Goal: Book appointment/travel/reservation

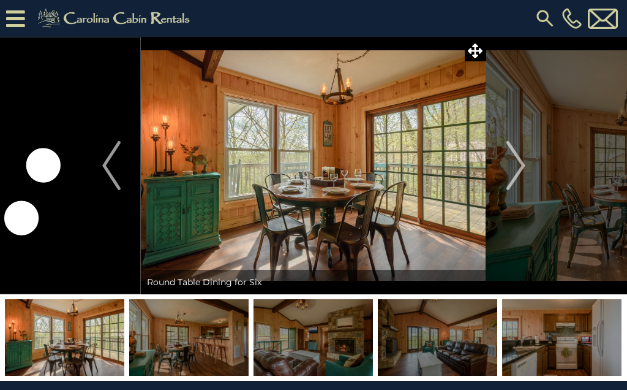
click at [515, 167] on img "Next" at bounding box center [516, 165] width 18 height 49
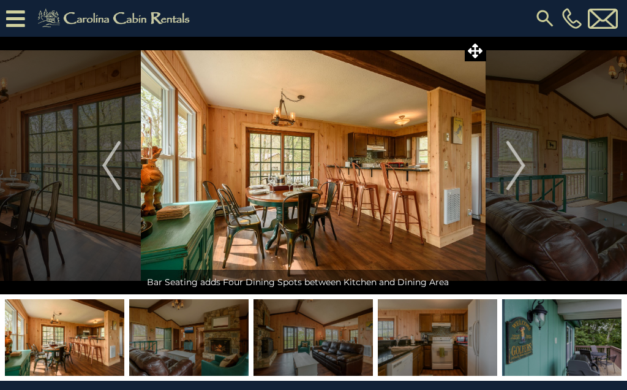
click at [520, 163] on img "Next" at bounding box center [516, 165] width 18 height 49
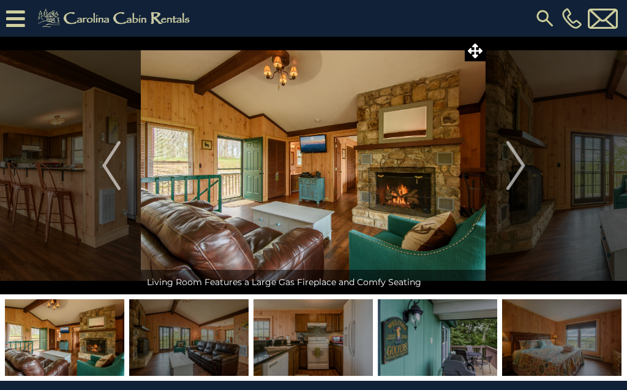
click at [513, 170] on img "Next" at bounding box center [516, 165] width 18 height 49
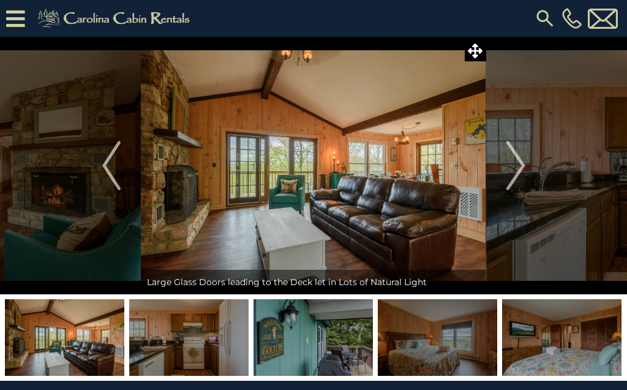
click at [520, 168] on img "Next" at bounding box center [516, 165] width 18 height 49
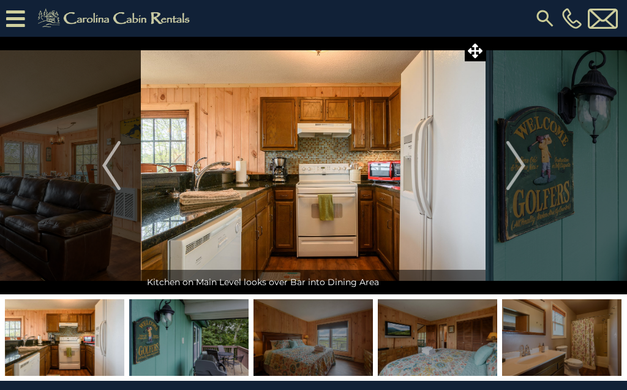
click at [515, 167] on img "Next" at bounding box center [516, 165] width 18 height 49
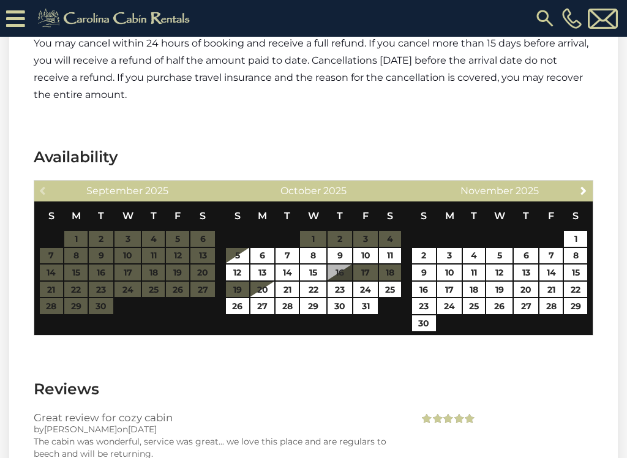
scroll to position [2259, 0]
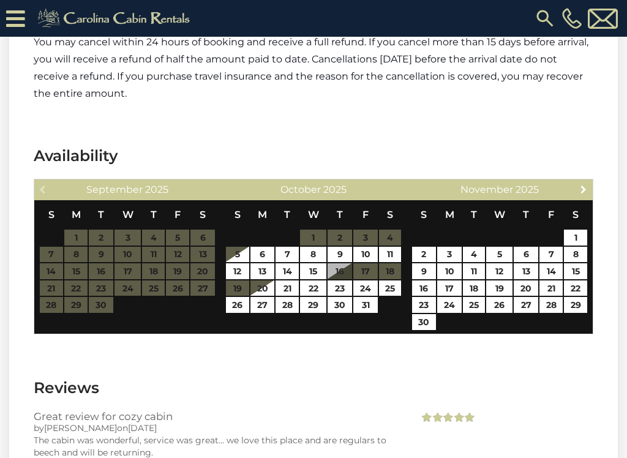
click at [591, 181] on link "Next" at bounding box center [583, 188] width 15 height 15
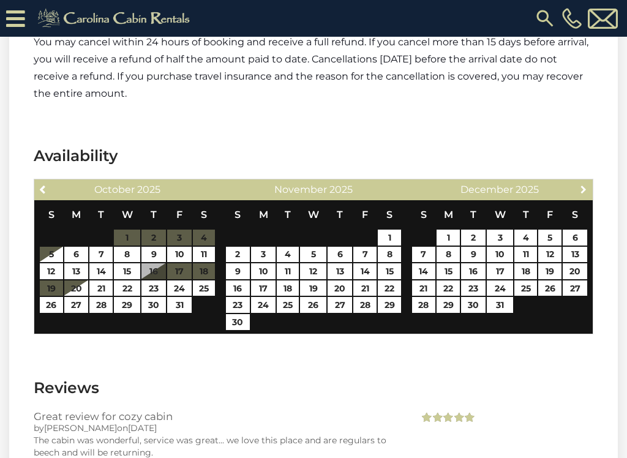
click at [586, 184] on span "Next" at bounding box center [584, 189] width 10 height 10
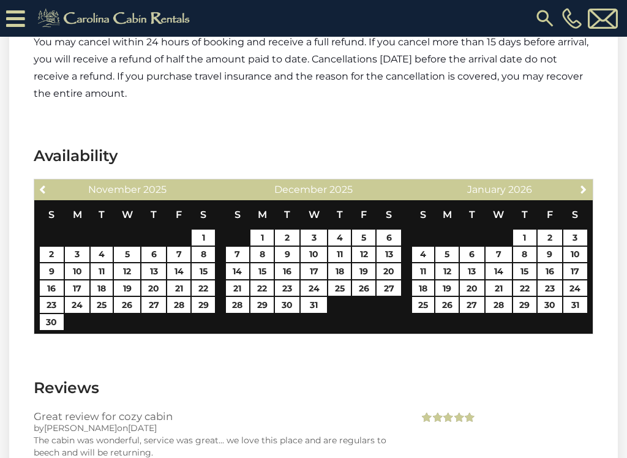
click at [585, 184] on span "Next" at bounding box center [584, 189] width 10 height 10
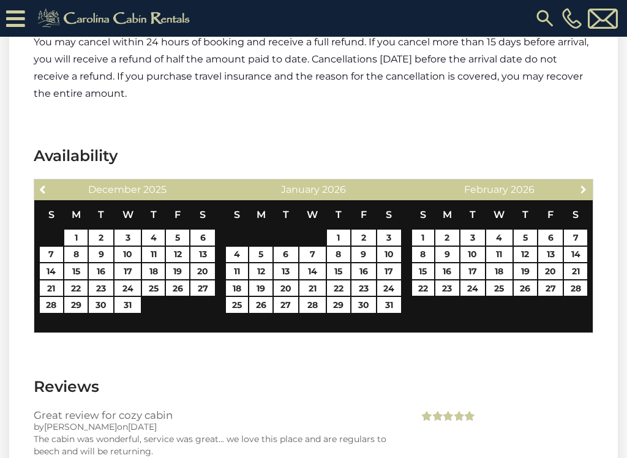
click at [582, 184] on span "Next" at bounding box center [584, 189] width 10 height 10
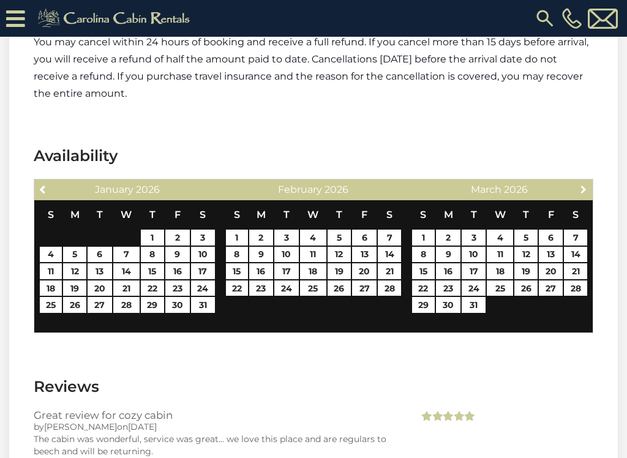
click at [584, 184] on span "Next" at bounding box center [584, 189] width 10 height 10
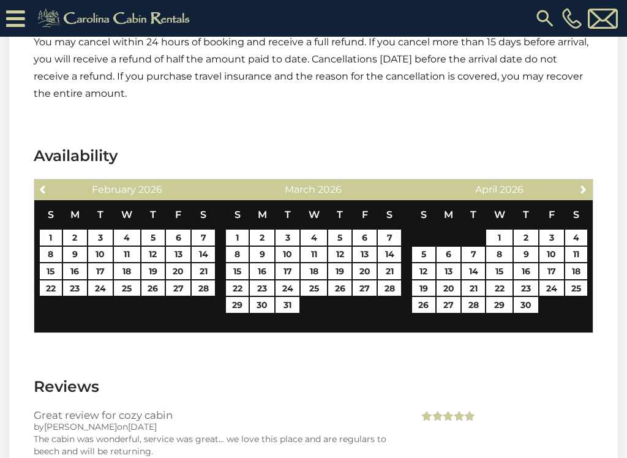
click at [586, 184] on span "Next" at bounding box center [584, 189] width 10 height 10
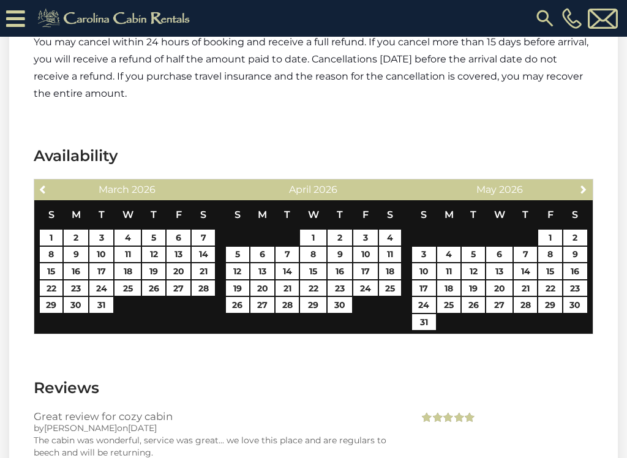
click at [584, 184] on span "Next" at bounding box center [584, 189] width 10 height 10
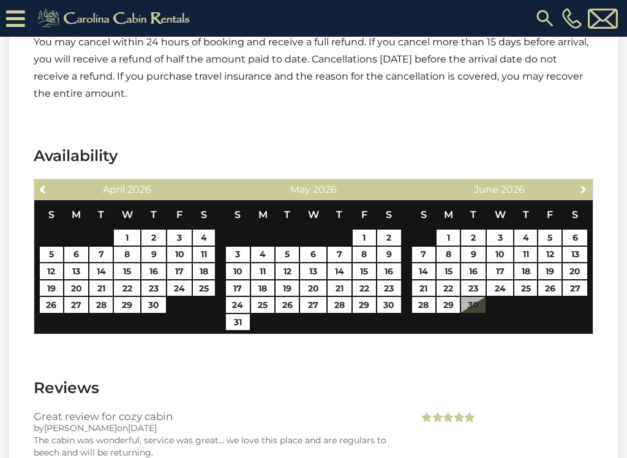
click at [586, 184] on span "Next" at bounding box center [584, 189] width 10 height 10
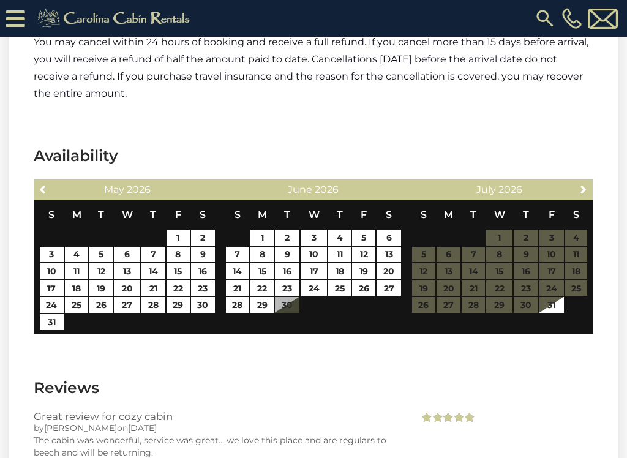
click at [586, 184] on span "Next" at bounding box center [584, 189] width 10 height 10
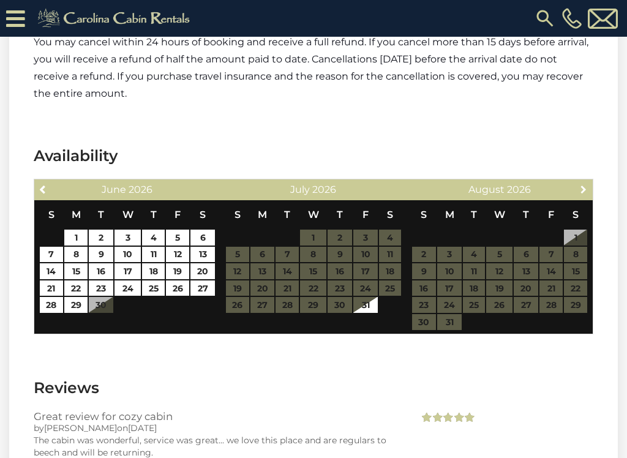
click at [590, 181] on link "Next" at bounding box center [583, 188] width 15 height 15
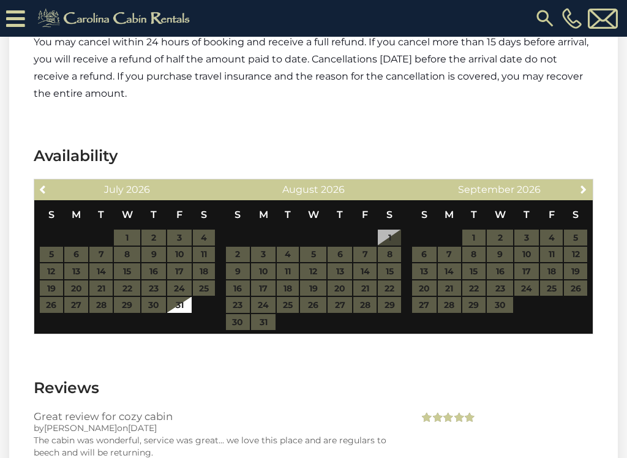
click at [584, 184] on span "Next" at bounding box center [584, 189] width 10 height 10
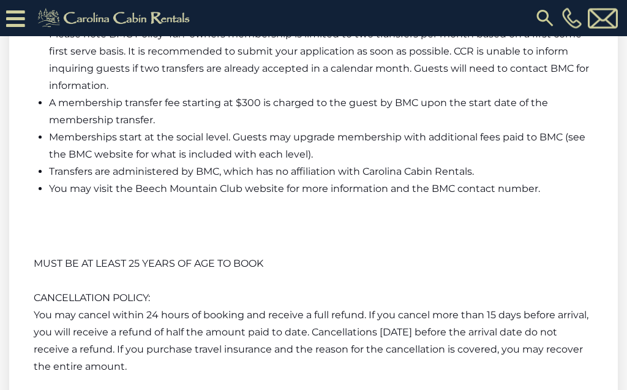
scroll to position [1983, 0]
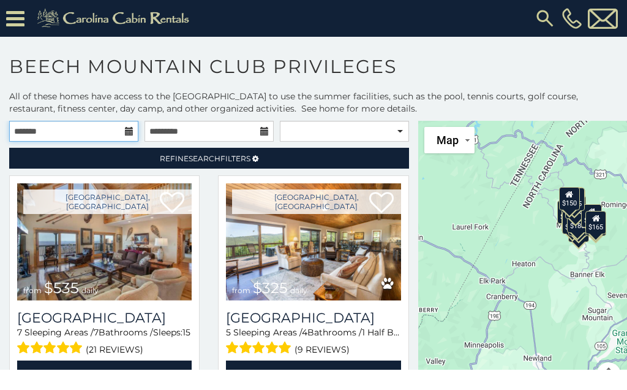
click at [107, 129] on input "text" at bounding box center [73, 131] width 129 height 21
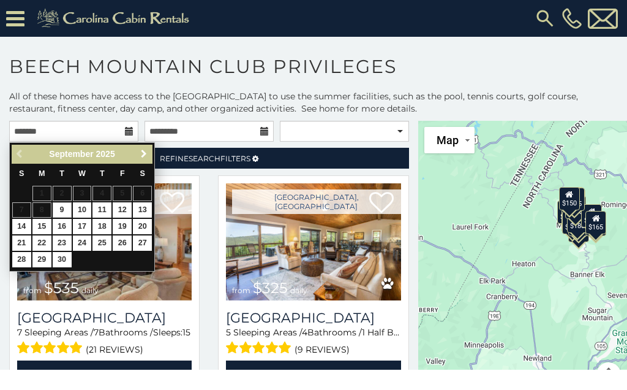
click at [139, 152] on span "Next" at bounding box center [144, 154] width 10 height 10
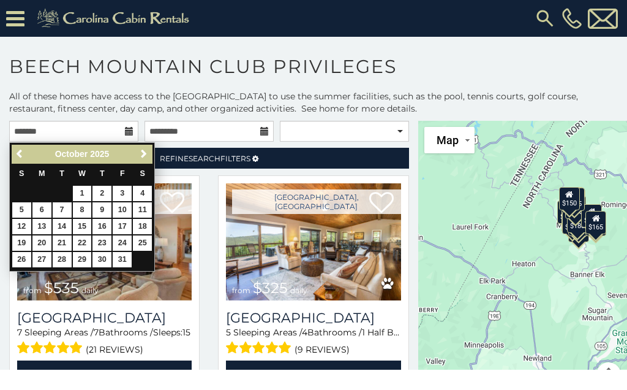
click at [140, 149] on span "Next" at bounding box center [144, 154] width 10 height 10
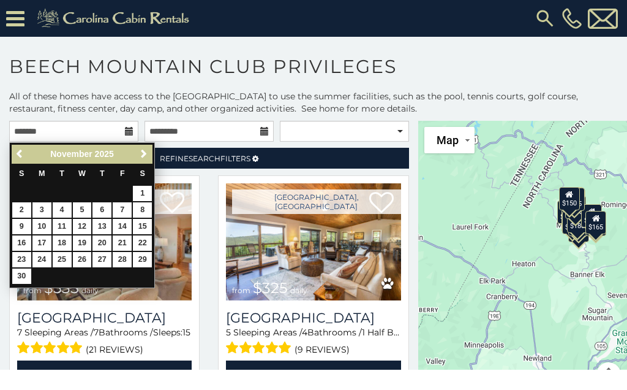
click at [137, 153] on link "Next" at bounding box center [143, 153] width 15 height 15
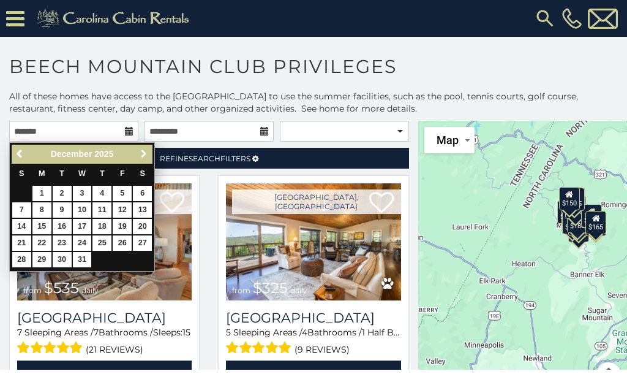
click at [140, 155] on span "Next" at bounding box center [144, 154] width 10 height 10
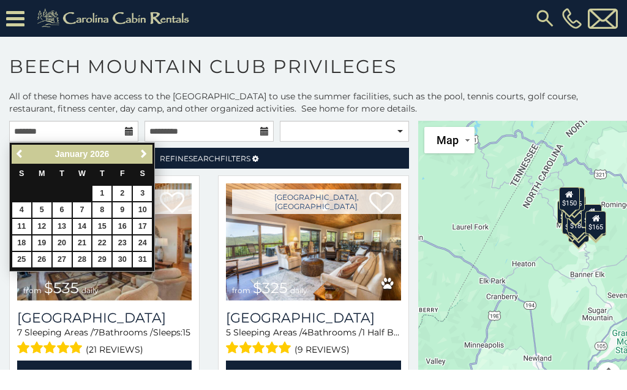
click at [139, 157] on span "Next" at bounding box center [144, 154] width 10 height 10
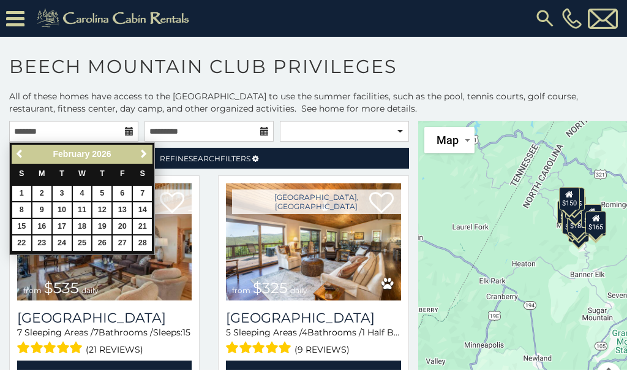
click at [138, 156] on link "Next" at bounding box center [143, 153] width 15 height 15
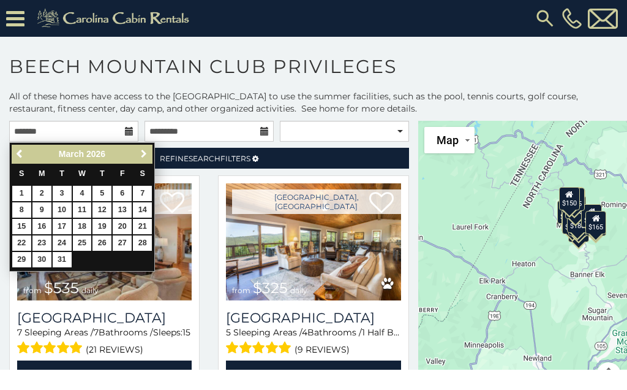
click at [136, 154] on link "Next" at bounding box center [143, 153] width 15 height 15
click at [137, 156] on link "Next" at bounding box center [143, 153] width 15 height 15
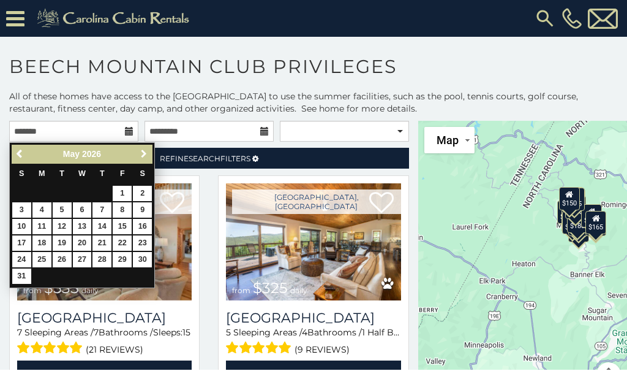
click at [138, 159] on link "Next" at bounding box center [143, 153] width 15 height 15
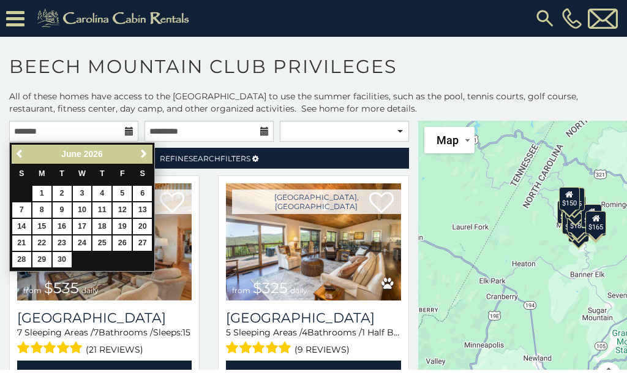
click at [139, 153] on span "Next" at bounding box center [144, 154] width 10 height 10
click at [38, 243] on link "20" at bounding box center [41, 242] width 19 height 15
type input "**********"
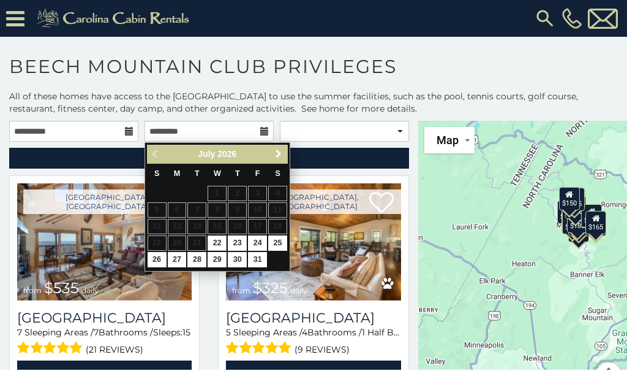
click at [271, 158] on link "Next" at bounding box center [278, 153] width 15 height 15
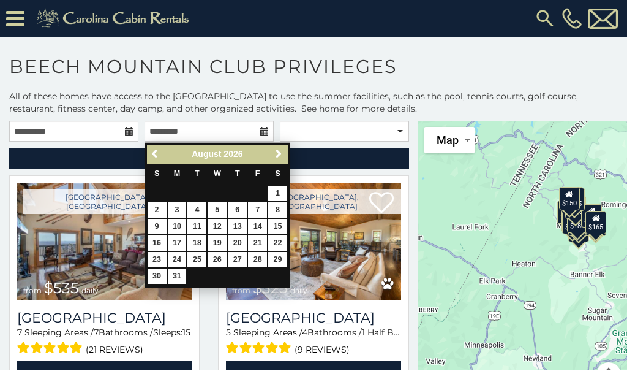
click at [273, 243] on link "22" at bounding box center [277, 242] width 19 height 15
type input "**********"
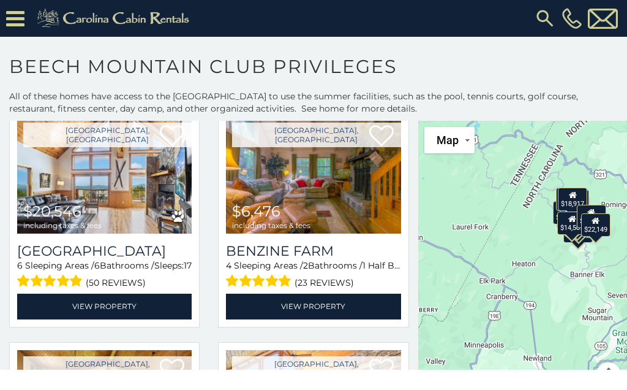
scroll to position [302, 0]
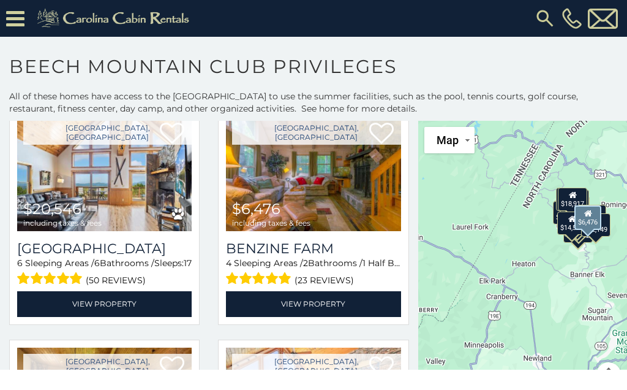
click at [321, 304] on link "View Property" at bounding box center [313, 303] width 175 height 25
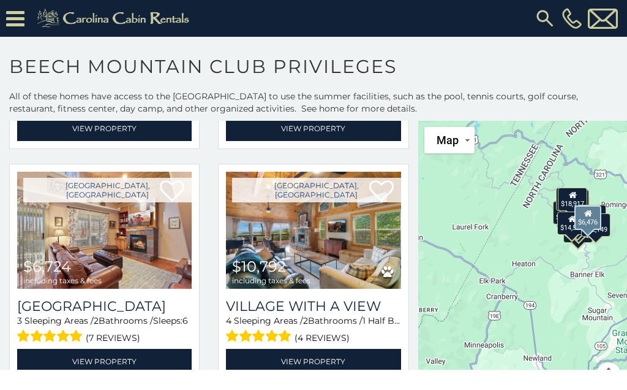
scroll to position [944, 0]
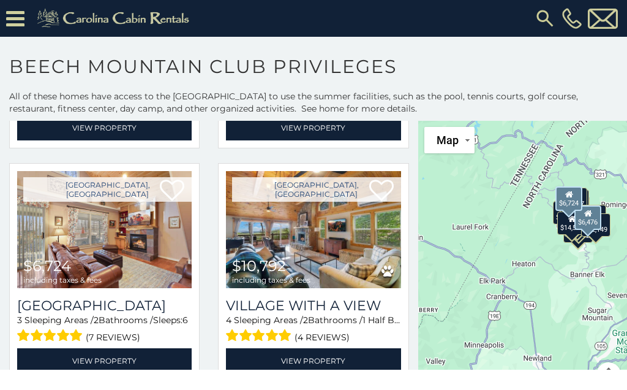
click at [99, 254] on img at bounding box center [104, 229] width 175 height 117
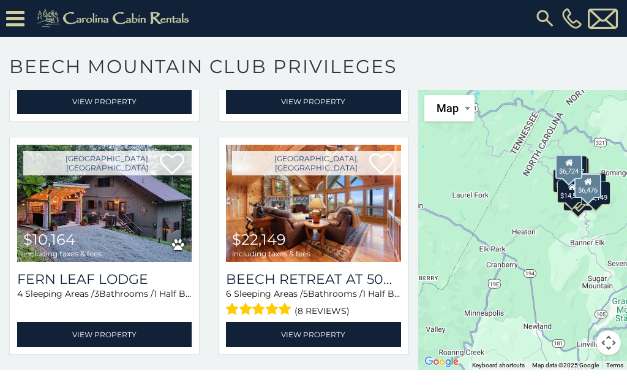
scroll to position [32, 0]
click at [306, 208] on img at bounding box center [313, 203] width 175 height 117
click at [334, 332] on link "View Property" at bounding box center [313, 334] width 175 height 25
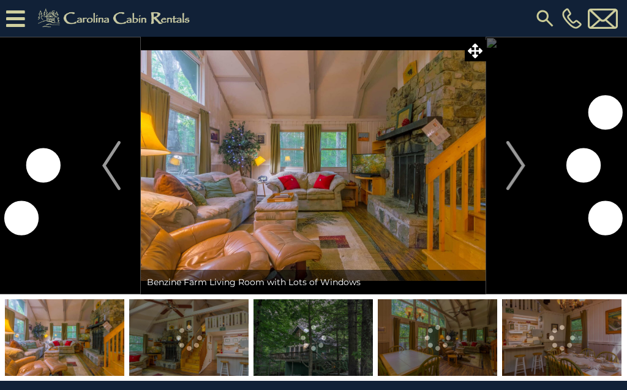
click at [518, 167] on img "Next" at bounding box center [516, 165] width 18 height 49
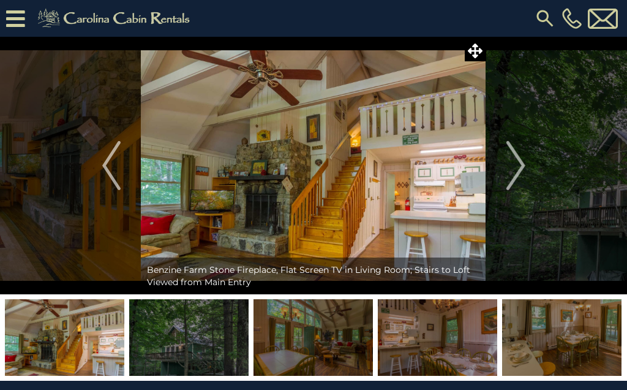
click at [512, 164] on img "Next" at bounding box center [516, 165] width 18 height 49
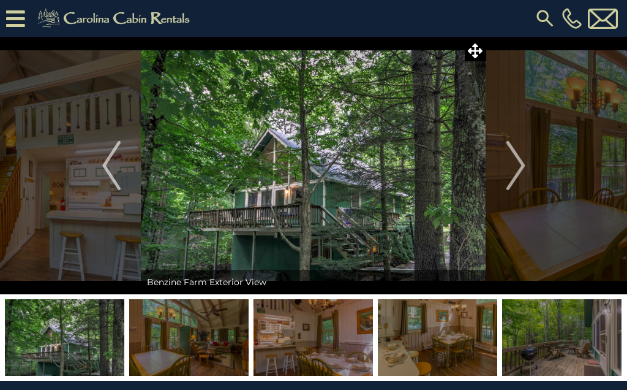
click at [510, 169] on img "Next" at bounding box center [516, 165] width 18 height 49
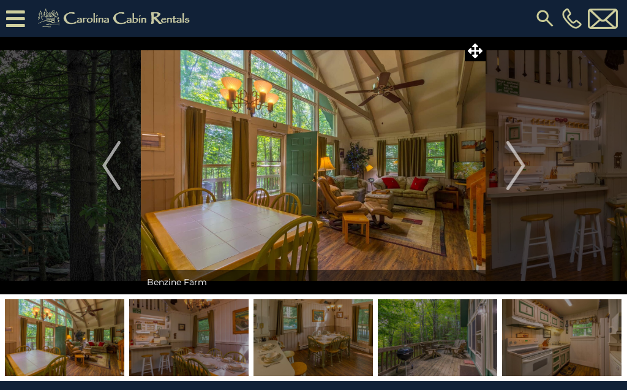
click at [515, 164] on img "Next" at bounding box center [516, 165] width 18 height 49
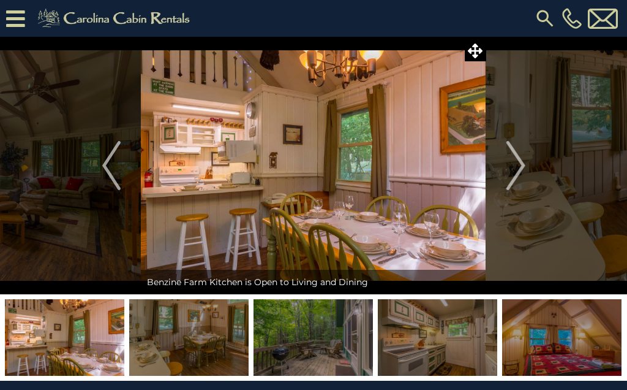
click at [504, 176] on button "Next" at bounding box center [515, 165] width 59 height 257
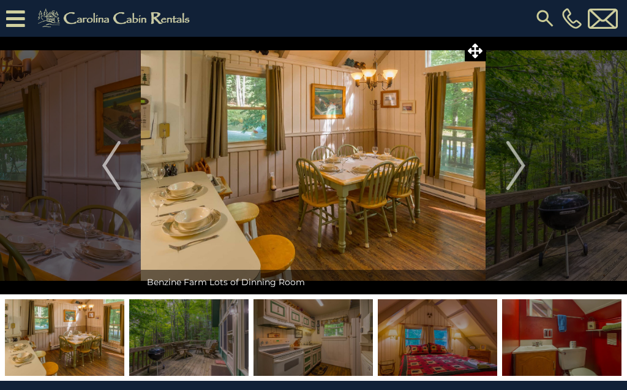
click at [512, 169] on img "Next" at bounding box center [516, 165] width 18 height 49
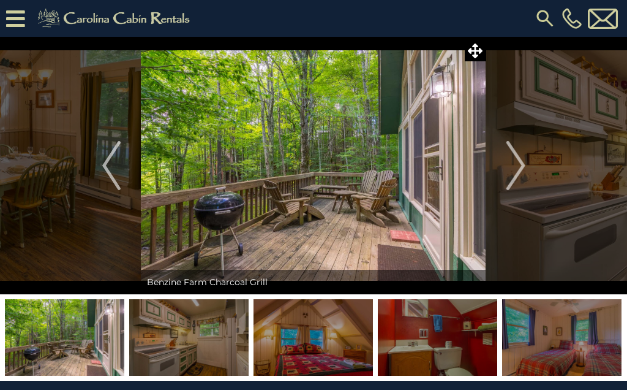
click at [516, 170] on img "Next" at bounding box center [516, 165] width 18 height 49
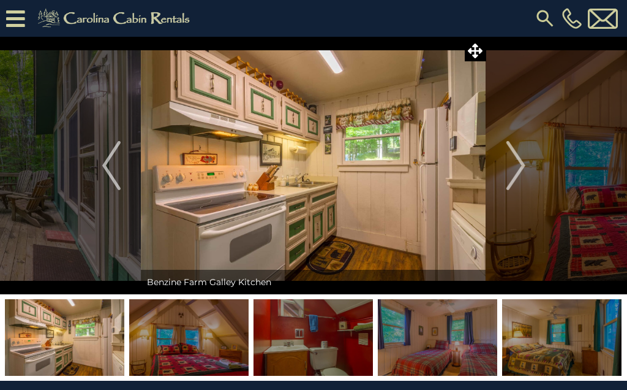
click at [512, 177] on img "Next" at bounding box center [516, 165] width 18 height 49
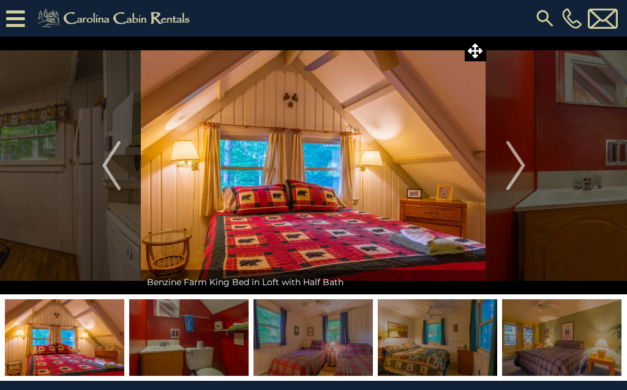
click at [513, 176] on img "Next" at bounding box center [516, 165] width 18 height 49
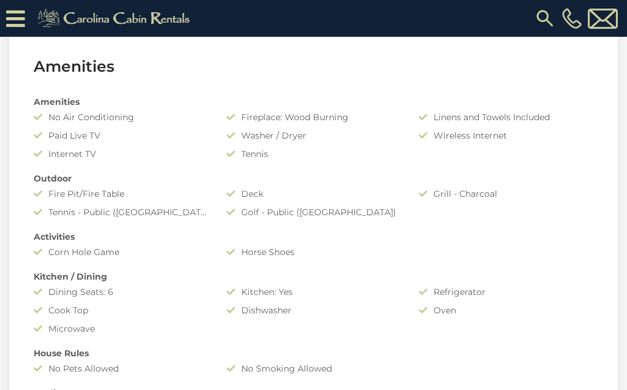
scroll to position [816, 0]
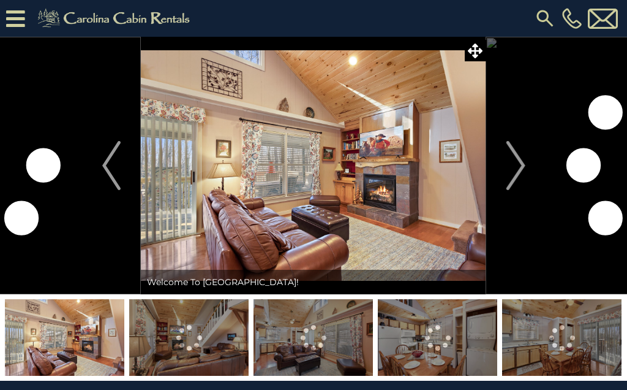
click at [518, 165] on img "Next" at bounding box center [516, 165] width 18 height 49
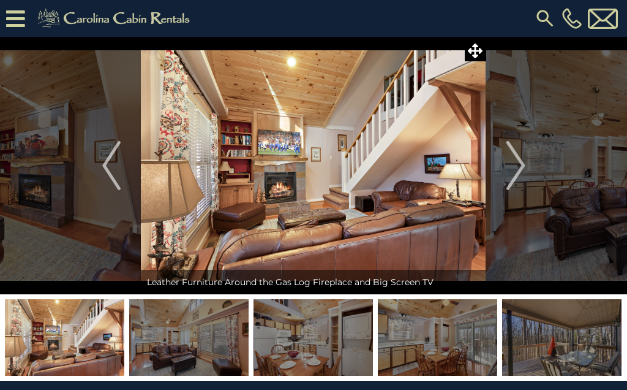
click at [513, 168] on img "Next" at bounding box center [516, 165] width 18 height 49
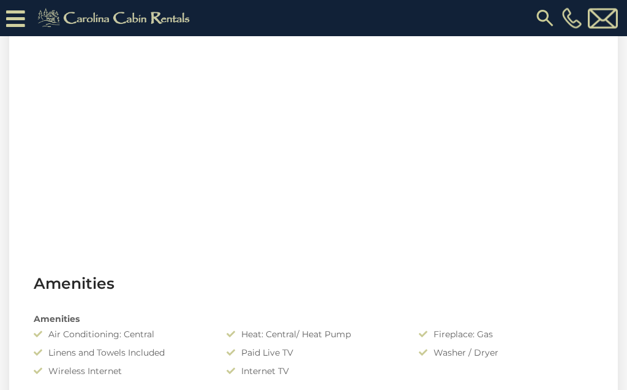
scroll to position [629, 0]
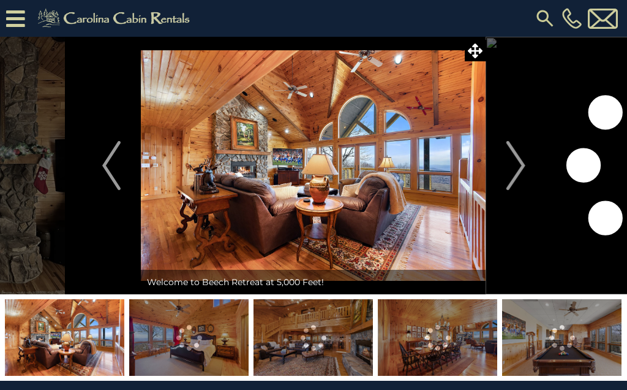
click at [518, 171] on img "Next" at bounding box center [516, 165] width 18 height 49
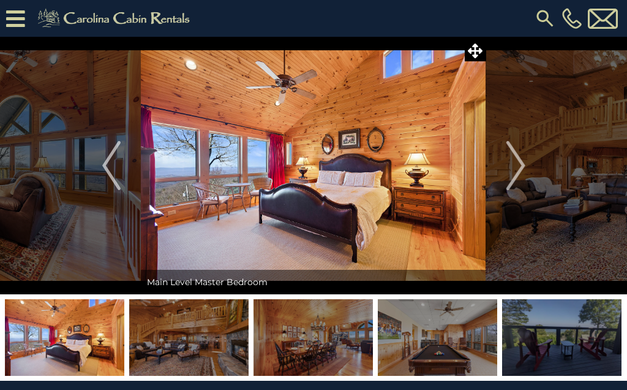
click at [512, 164] on img "Next" at bounding box center [516, 165] width 18 height 49
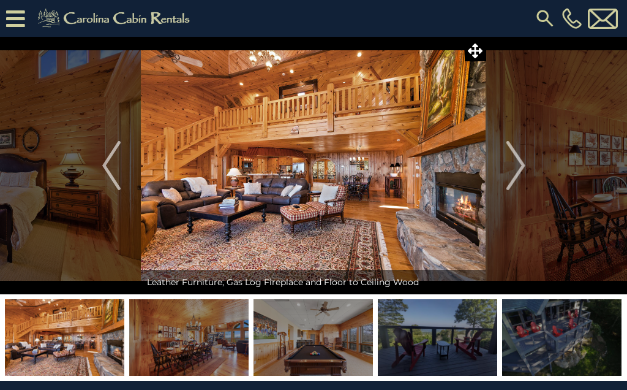
click at [510, 165] on img "Next" at bounding box center [516, 165] width 18 height 49
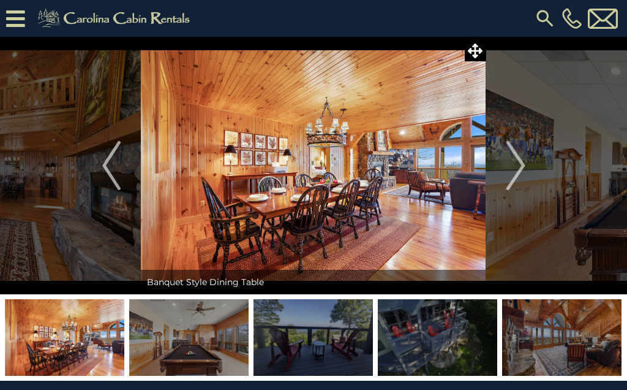
click at [507, 167] on img "Next" at bounding box center [516, 165] width 18 height 49
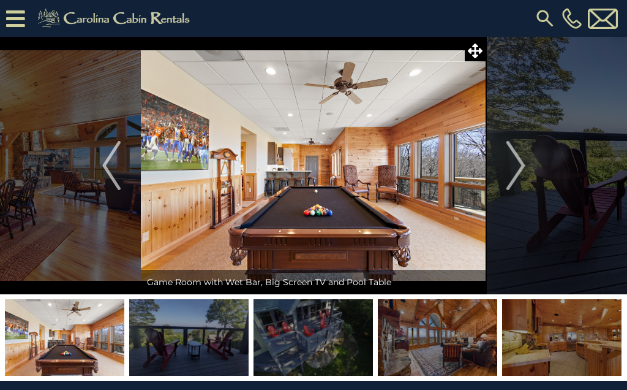
click at [512, 165] on img "Next" at bounding box center [516, 165] width 18 height 49
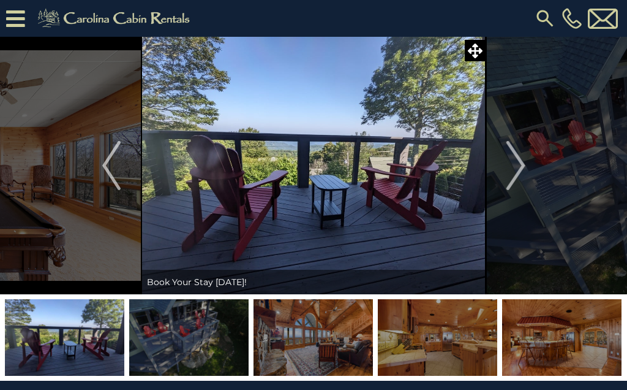
click at [509, 165] on img "Next" at bounding box center [516, 165] width 18 height 49
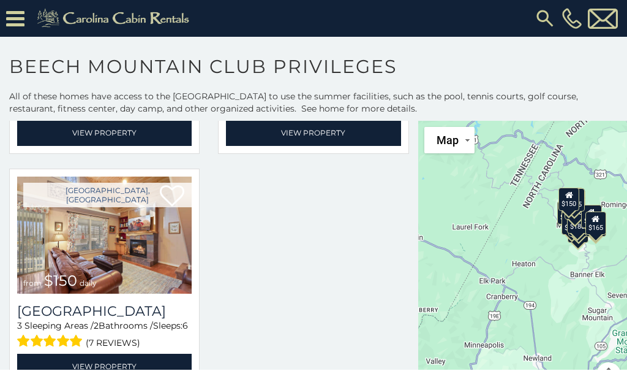
scroll to position [2808, 0]
